Goal: Task Accomplishment & Management: Use online tool/utility

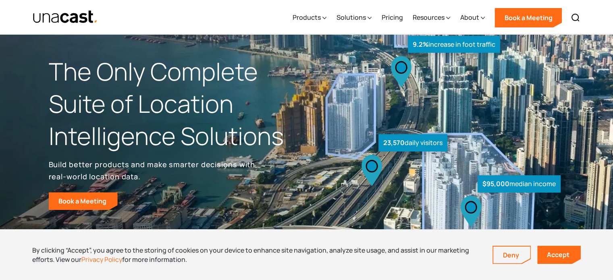
scroll to position [11, 0]
click at [562, 250] on link "Accept" at bounding box center [559, 255] width 44 height 18
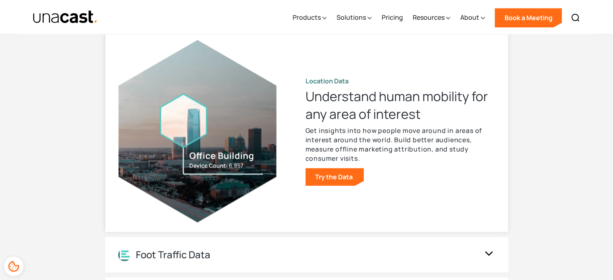
scroll to position [797, 0]
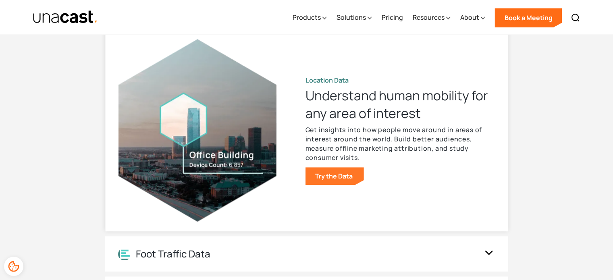
click at [333, 177] on link "Try the Data" at bounding box center [335, 176] width 58 height 18
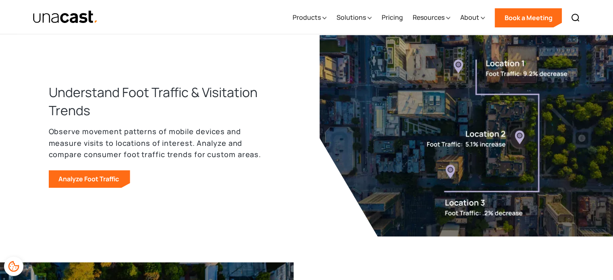
scroll to position [591, 0]
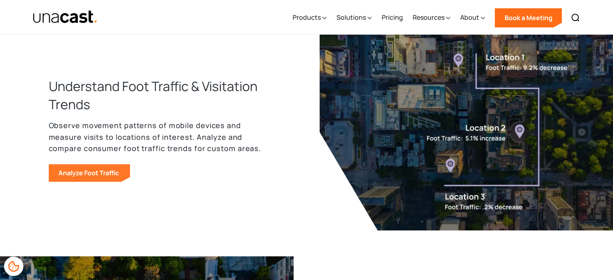
click at [73, 172] on link "Analyze Foot Traffic" at bounding box center [89, 173] width 81 height 18
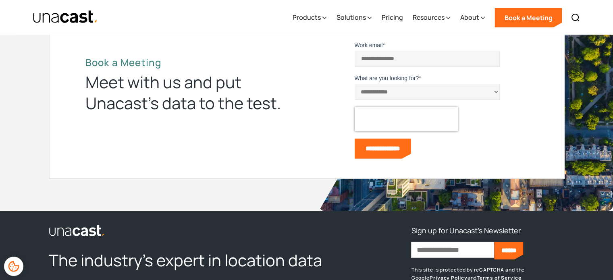
scroll to position [2710, 0]
